Goal: Check status: Check status

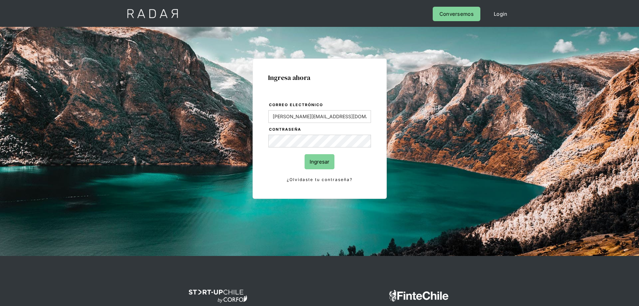
click at [323, 157] on input "Ingresar" at bounding box center [320, 161] width 30 height 15
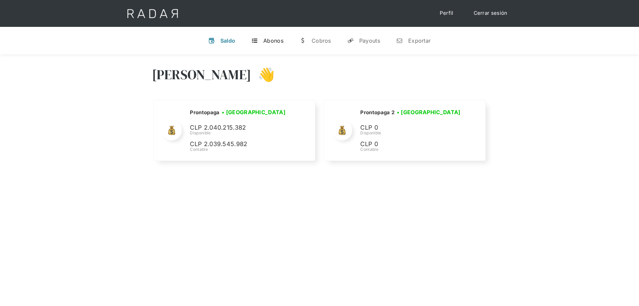
click at [273, 43] on div "Abonos" at bounding box center [273, 40] width 20 height 7
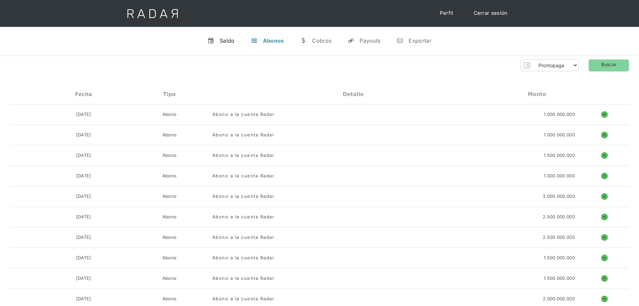
click at [221, 40] on div "Saldo" at bounding box center [227, 40] width 15 height 7
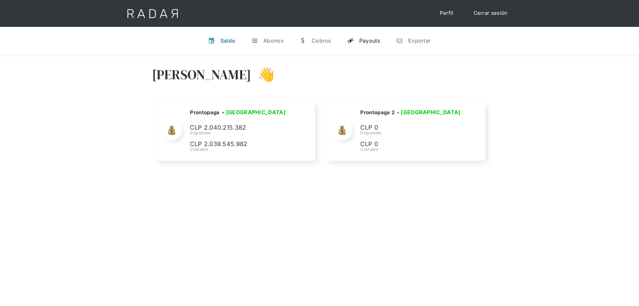
click at [360, 40] on div "Payouts" at bounding box center [369, 40] width 21 height 7
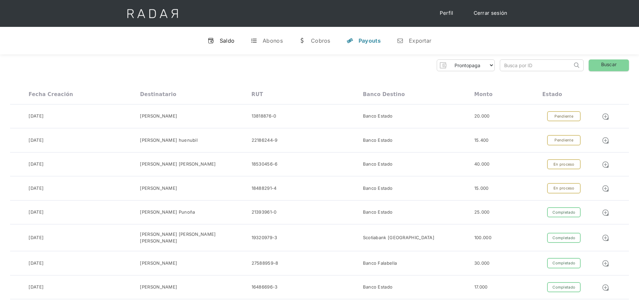
click at [223, 40] on div "Saldo" at bounding box center [227, 40] width 15 height 7
